Goal: Communication & Community: Answer question/provide support

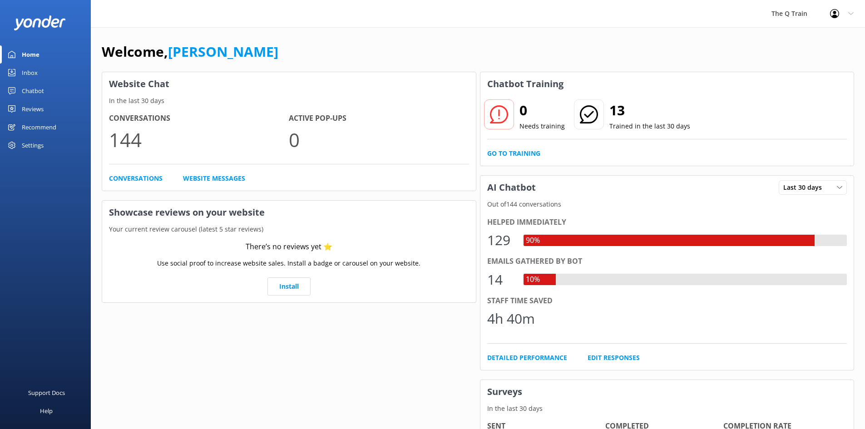
click at [30, 72] on div "Inbox" at bounding box center [30, 73] width 16 height 18
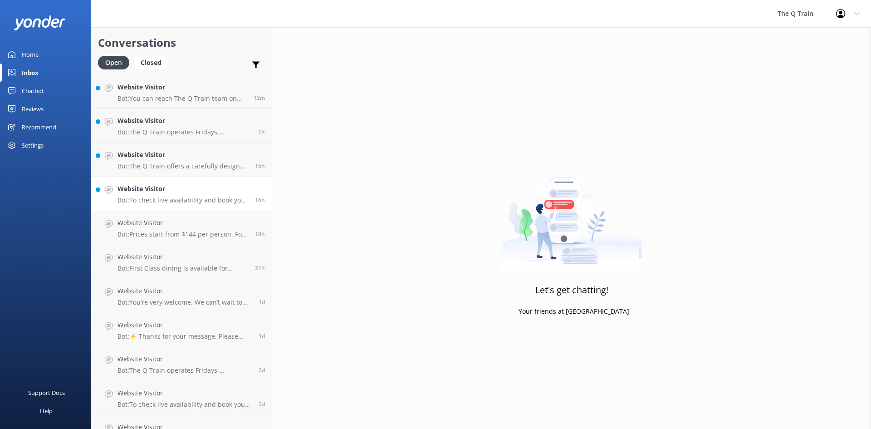
click at [189, 196] on p "Bot: To check live availability and book your experience, please visit [URL][DO…" at bounding box center [183, 200] width 131 height 8
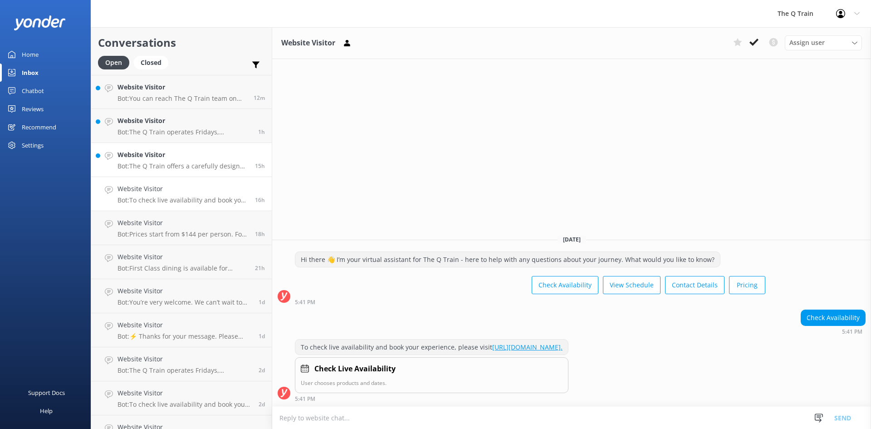
click at [193, 167] on p "Bot: The Q Train offers a carefully designed degustation experience that includ…" at bounding box center [183, 166] width 131 height 8
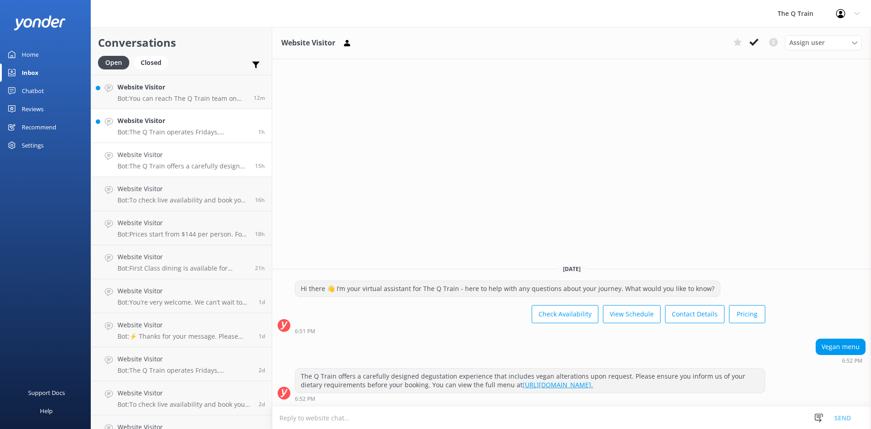
click at [196, 133] on p "Bot: The Q Train operates Fridays, Saturdays, and Sundays all year round, excep…" at bounding box center [185, 132] width 134 height 8
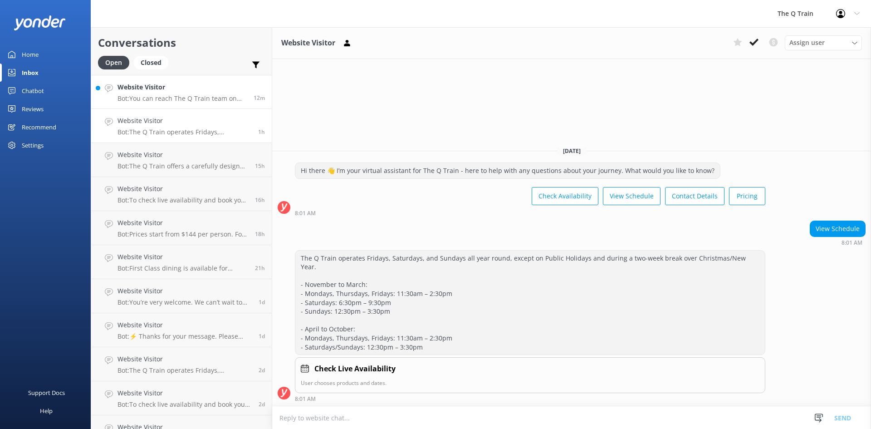
click at [186, 96] on p "Bot: You can reach The Q Train team on [PHONE_NUMBER] or email [EMAIL_ADDRESS][…" at bounding box center [182, 98] width 129 height 8
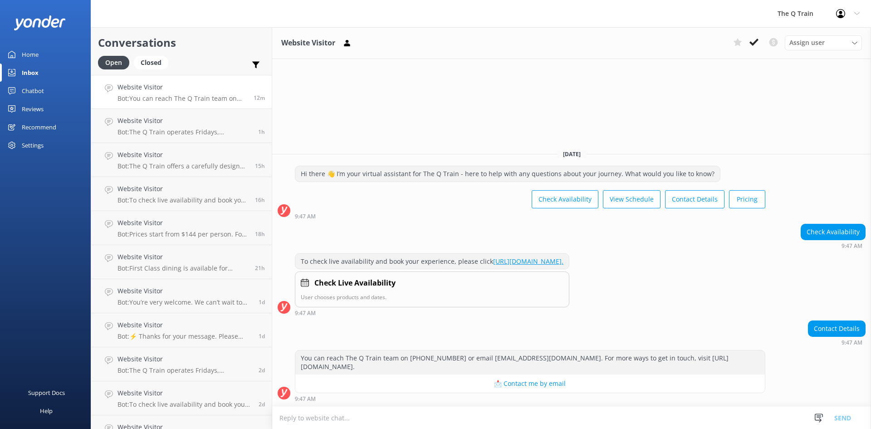
click at [35, 54] on div "Home" at bounding box center [30, 54] width 17 height 18
